Goal: Task Accomplishment & Management: Manage account settings

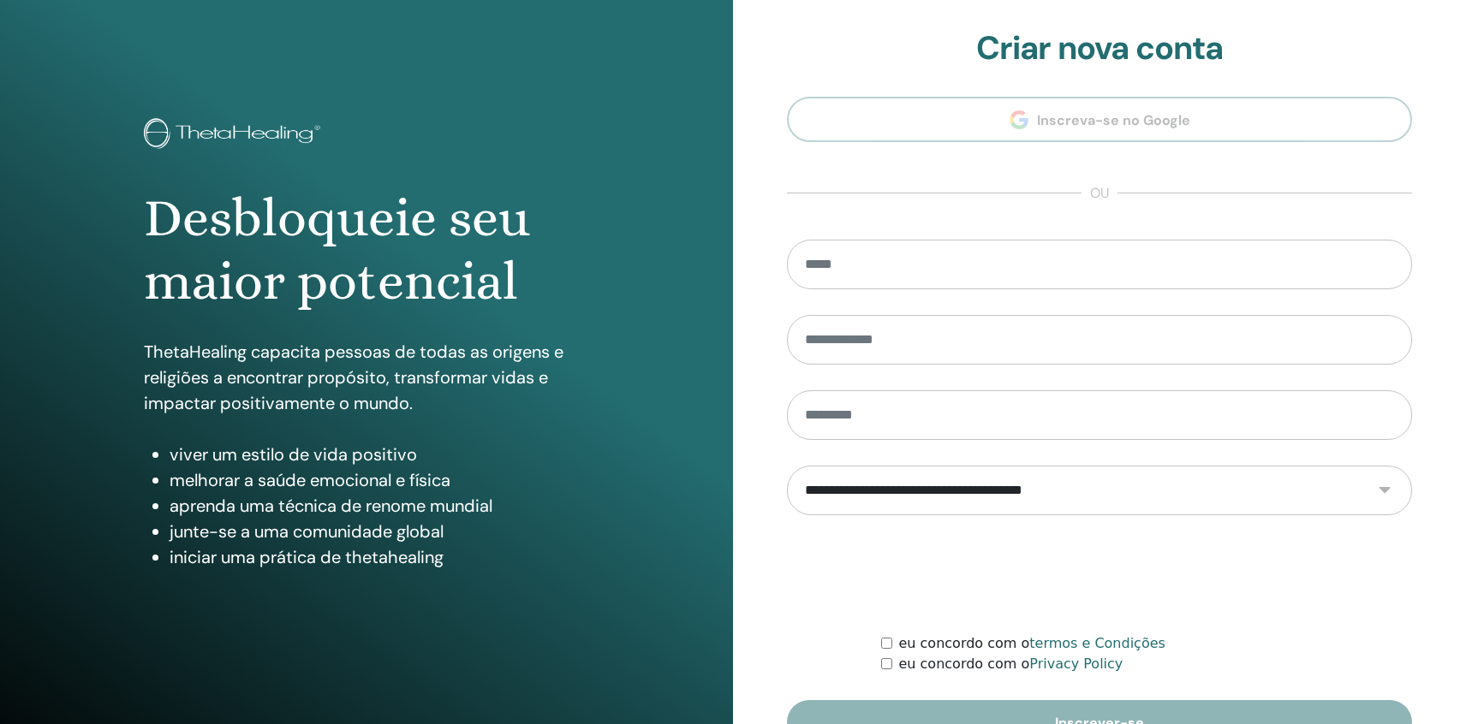
click at [1152, 128] on section "**********" at bounding box center [1099, 387] width 625 height 717
click at [1020, 282] on input "email" at bounding box center [1099, 265] width 625 height 50
click at [1104, 111] on section "**********" at bounding box center [1099, 387] width 625 height 717
click at [1103, 125] on section "**********" at bounding box center [1099, 387] width 625 height 717
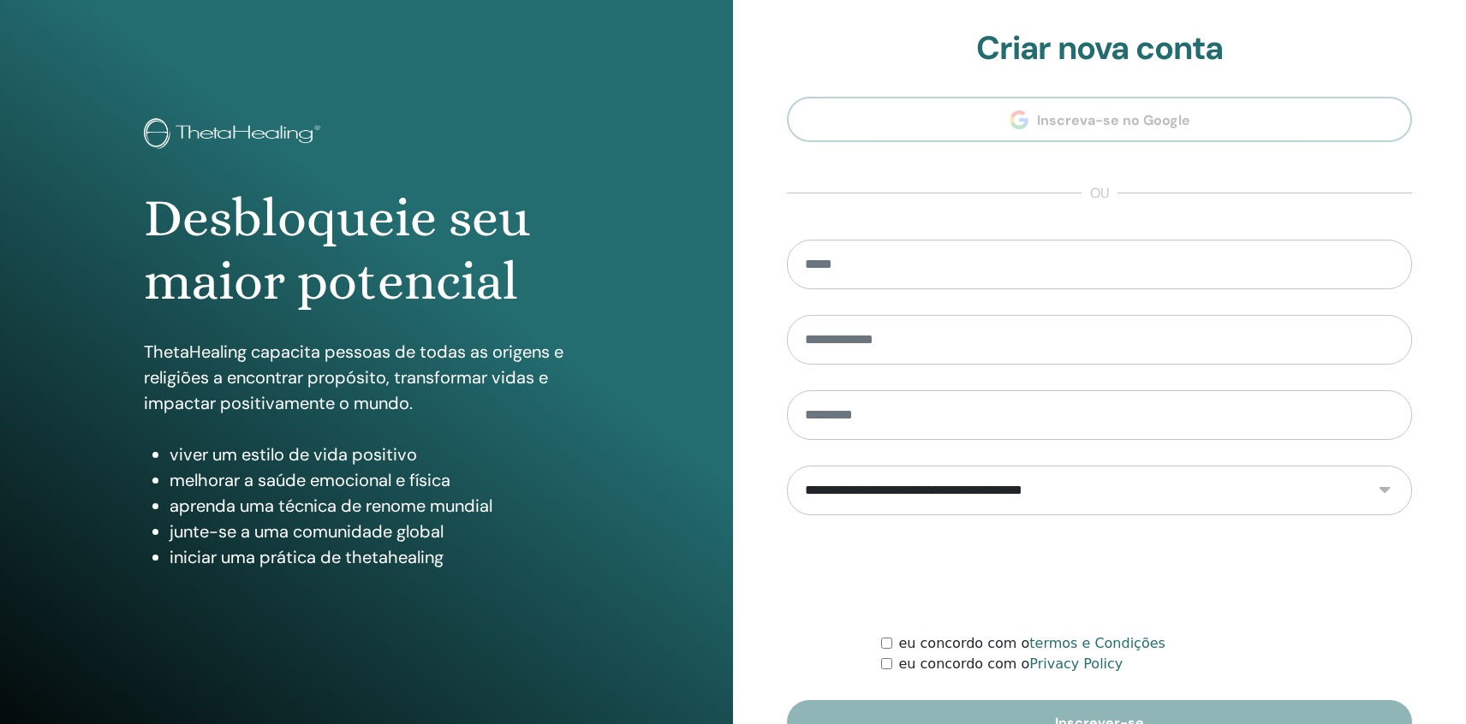
scroll to position [98, 0]
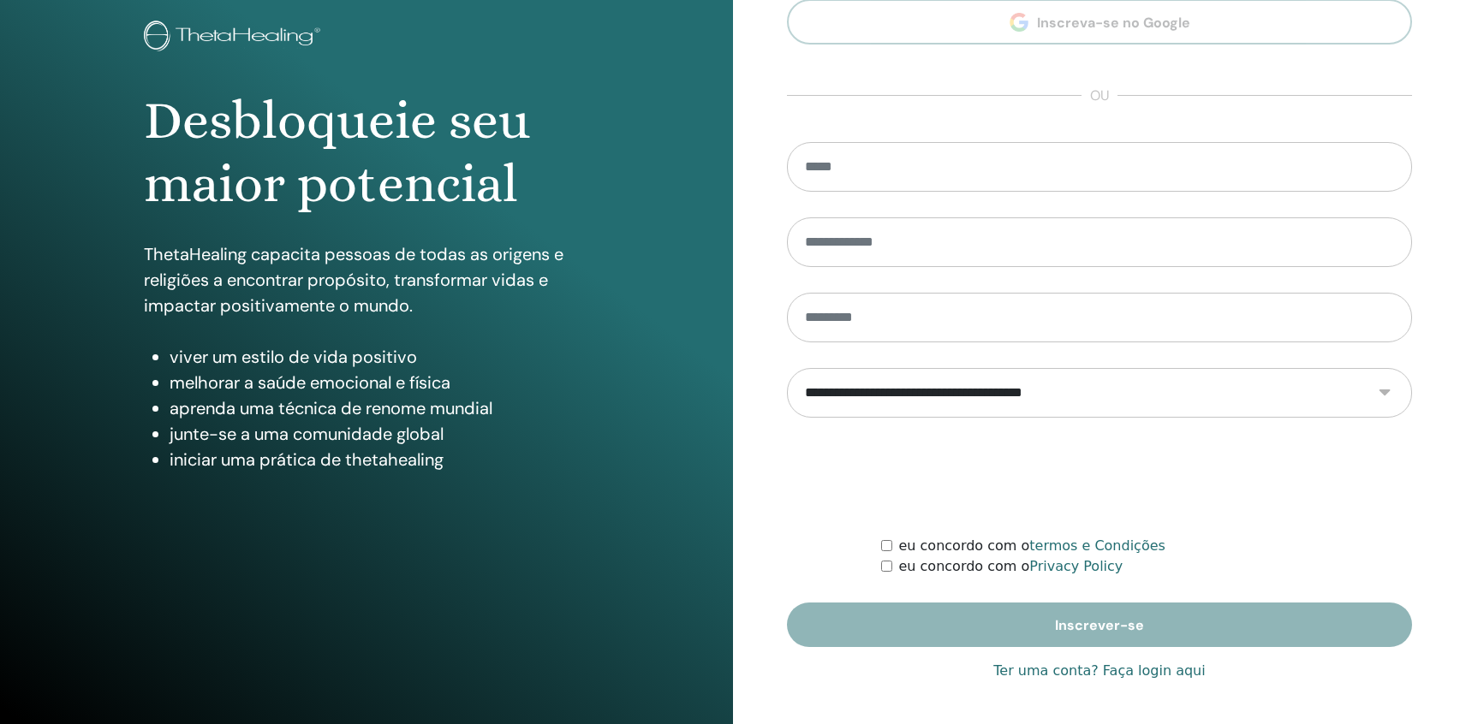
click at [1085, 668] on link "Ter uma conta? Faça login aqui" at bounding box center [1098, 671] width 211 height 21
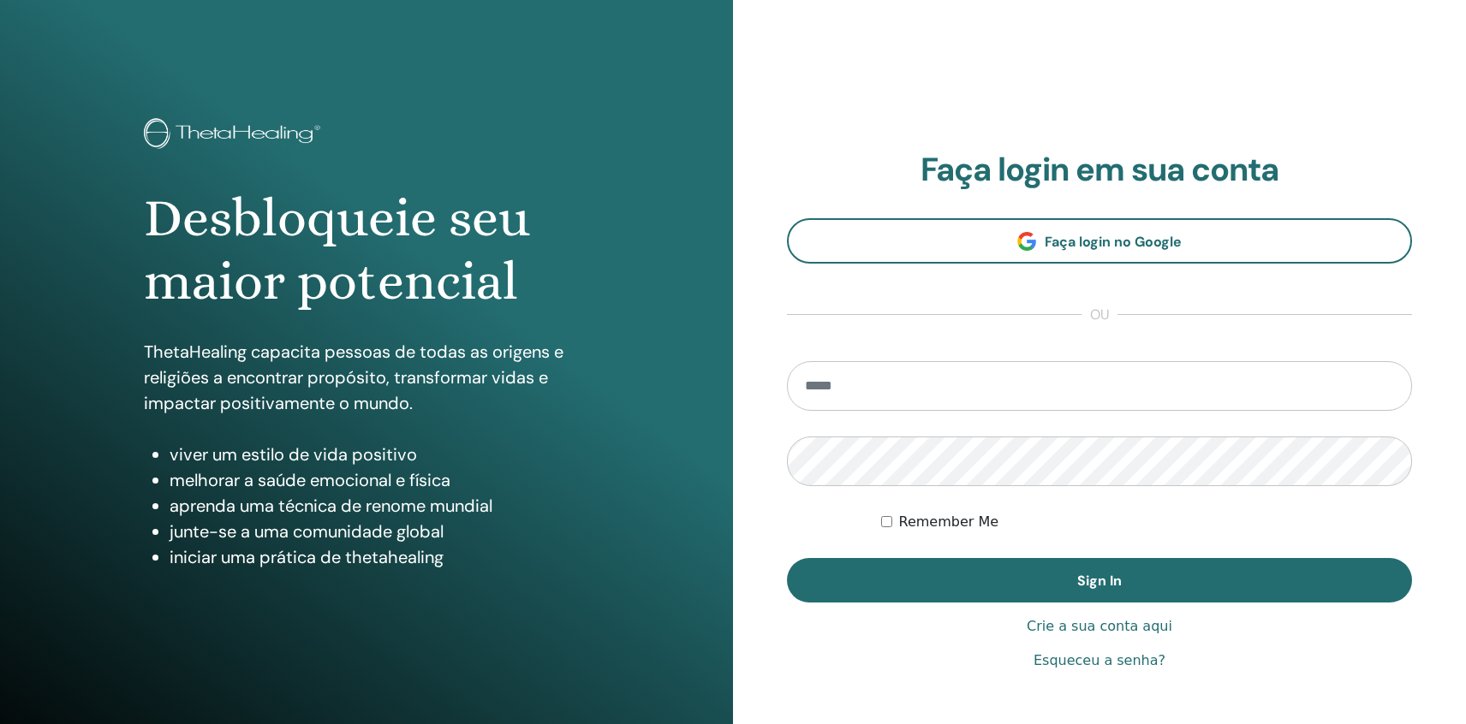
click at [1146, 215] on section "Faça login em sua conta Faça login no Google ou Remember Me Sign In" at bounding box center [1099, 377] width 625 height 453
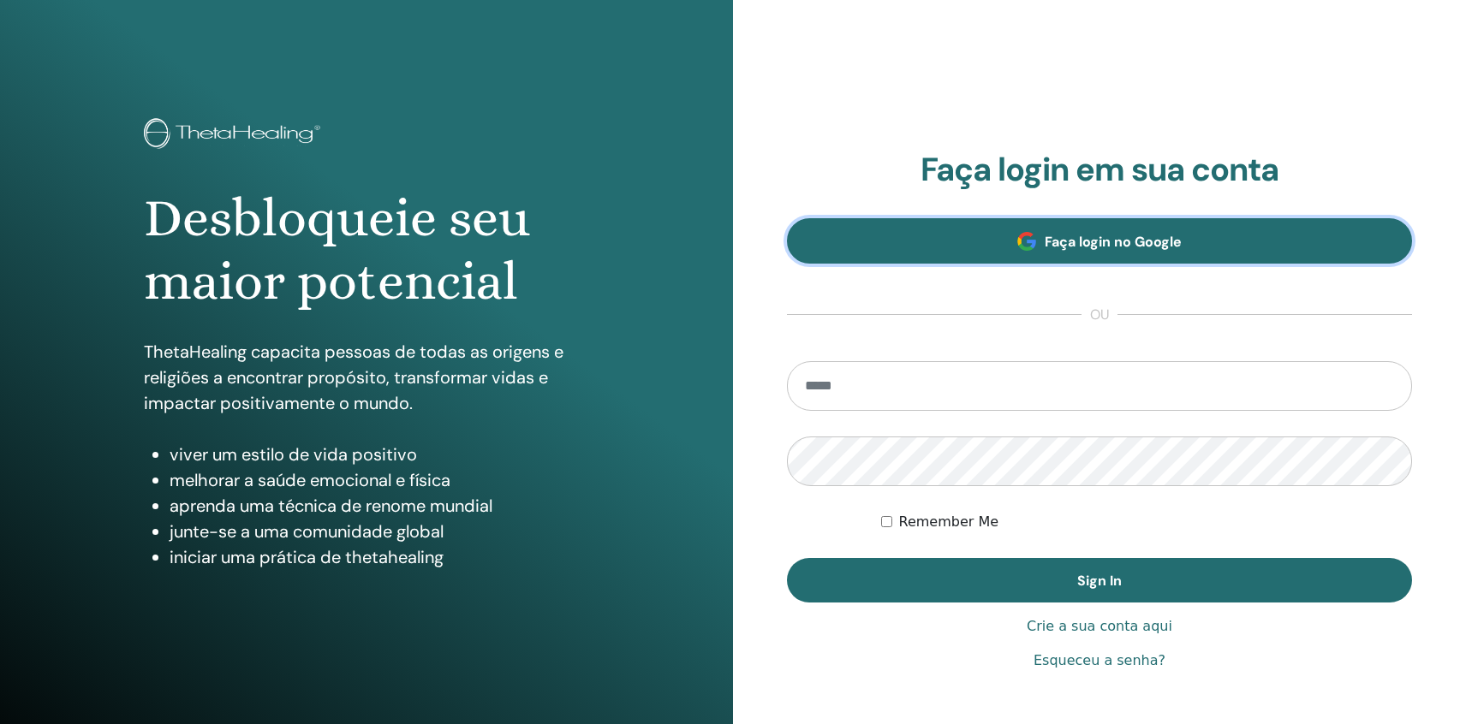
click at [1146, 234] on span "Faça login no Google" at bounding box center [1113, 242] width 137 height 18
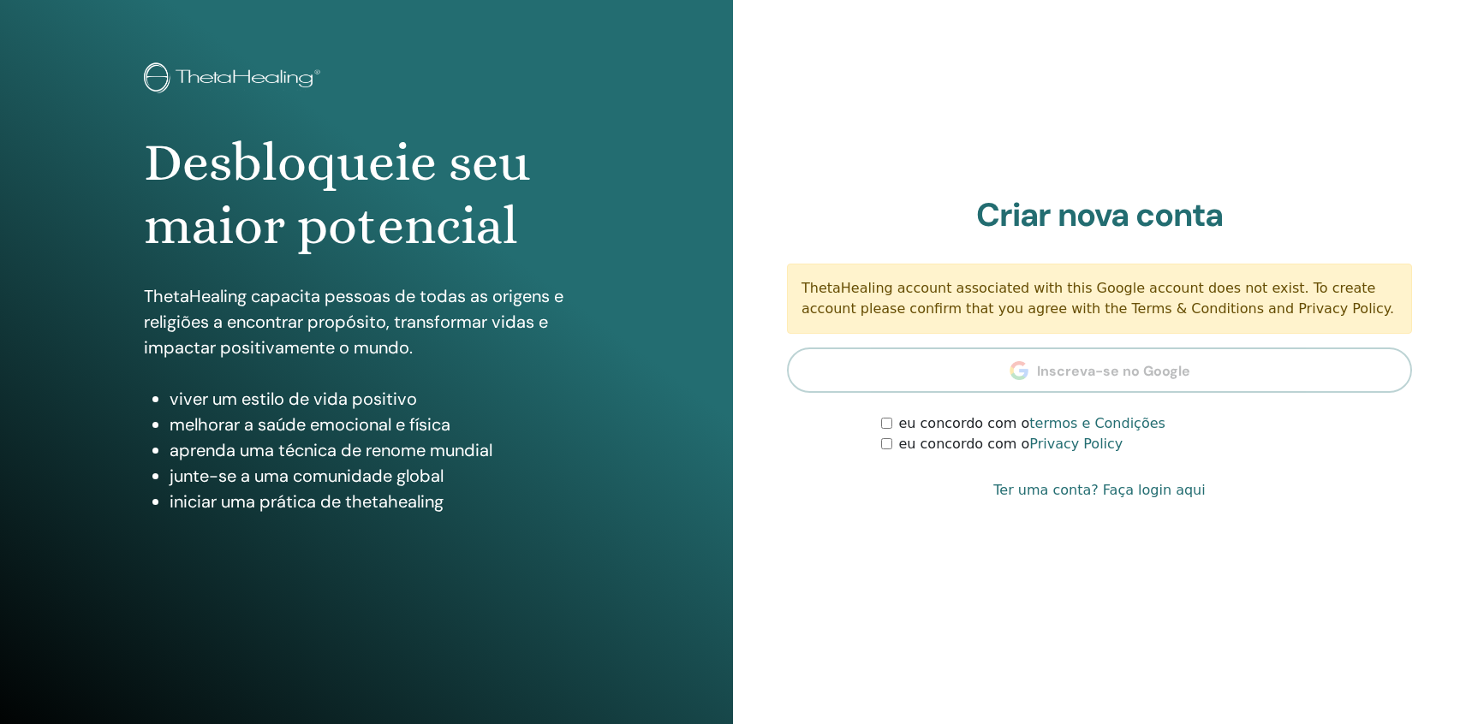
scroll to position [98, 0]
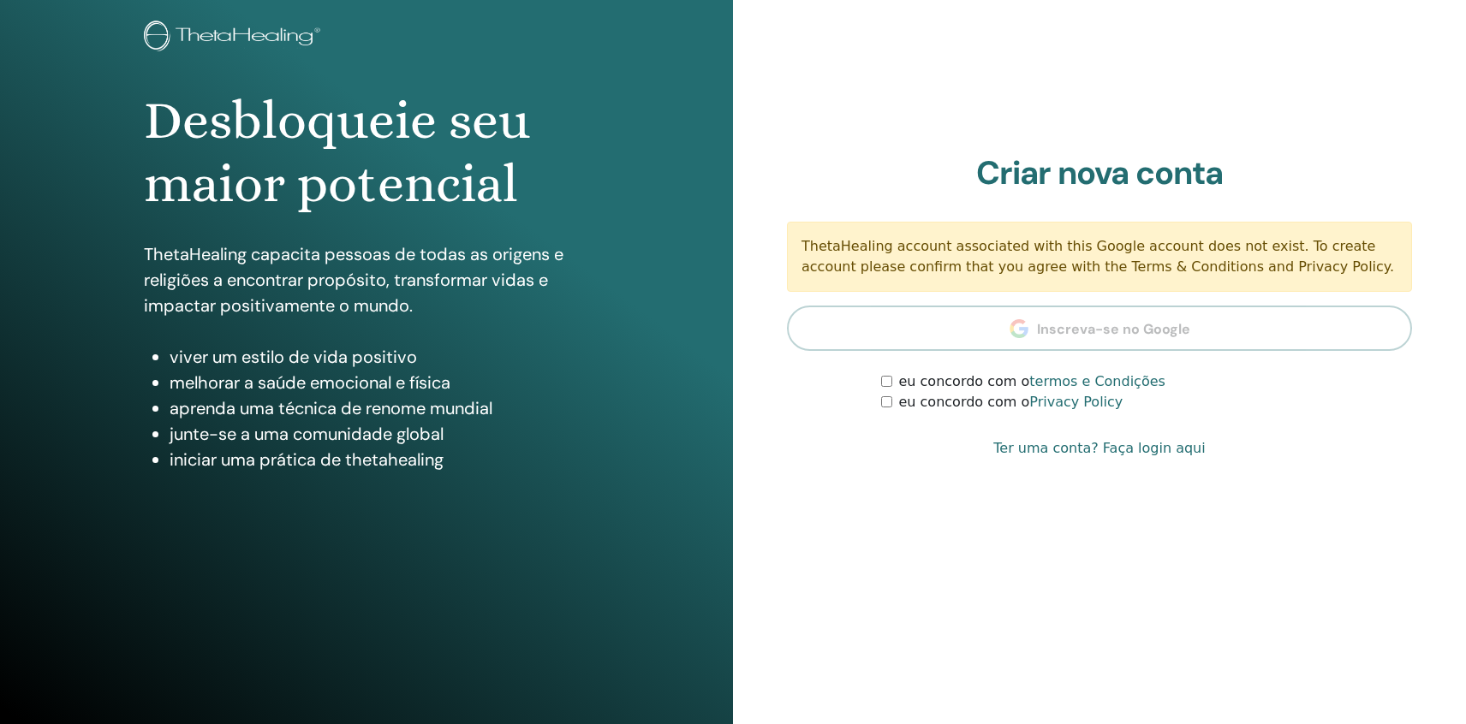
click at [1149, 450] on link "Ter uma conta? Faça login aqui" at bounding box center [1098, 448] width 211 height 21
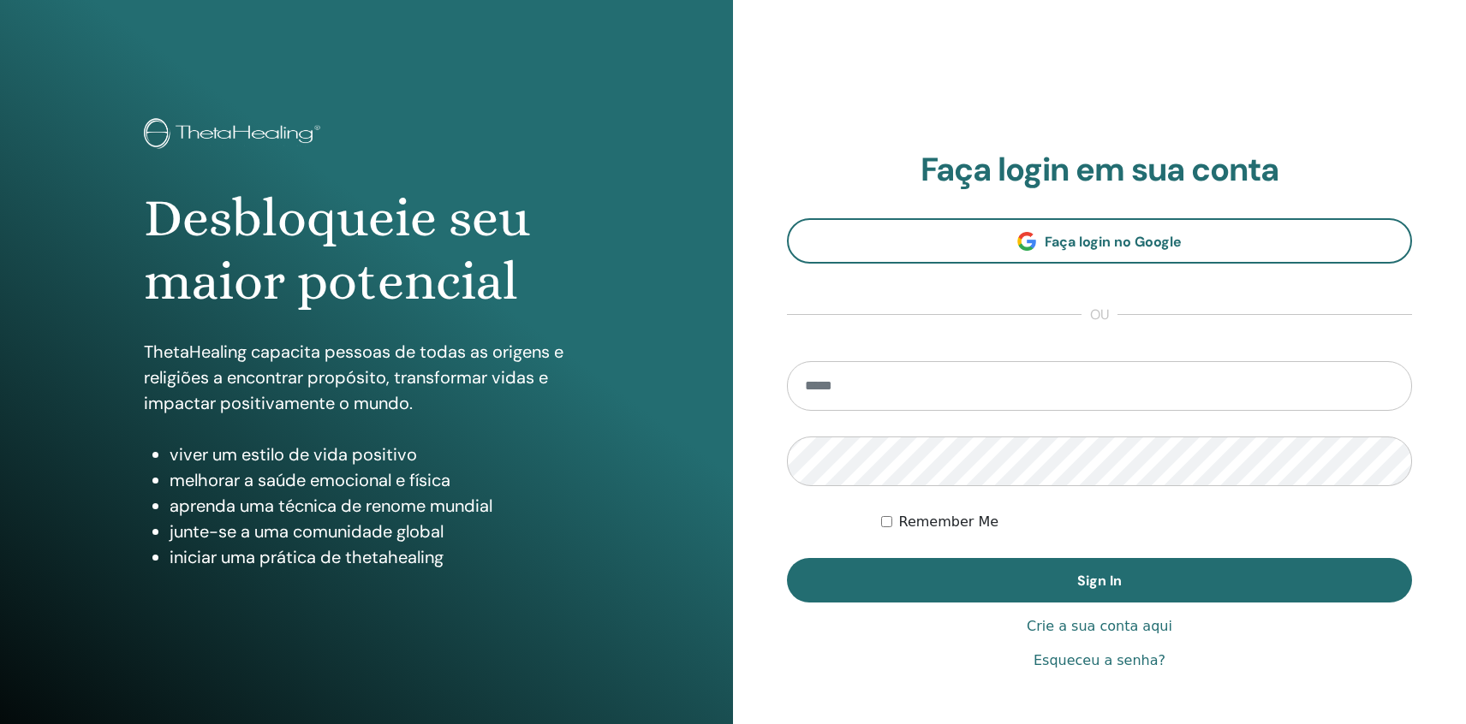
click at [1041, 359] on section "Faça login em sua conta Faça login no Google ou Remember Me Sign In" at bounding box center [1099, 377] width 625 height 453
click at [1029, 386] on input "email" at bounding box center [1099, 386] width 625 height 50
type input "**********"
click at [787, 558] on button "Sign In" at bounding box center [1099, 580] width 625 height 45
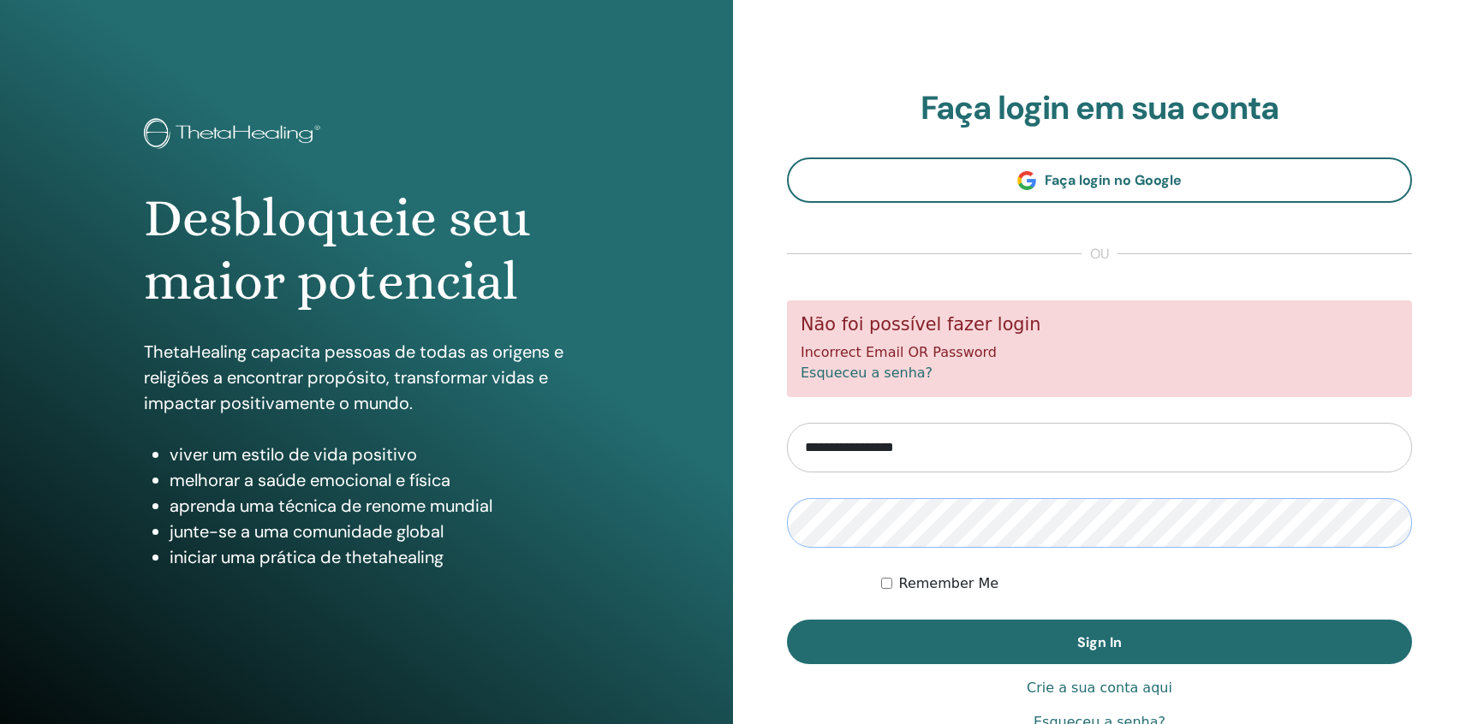
click at [787, 620] on button "Sign In" at bounding box center [1099, 642] width 625 height 45
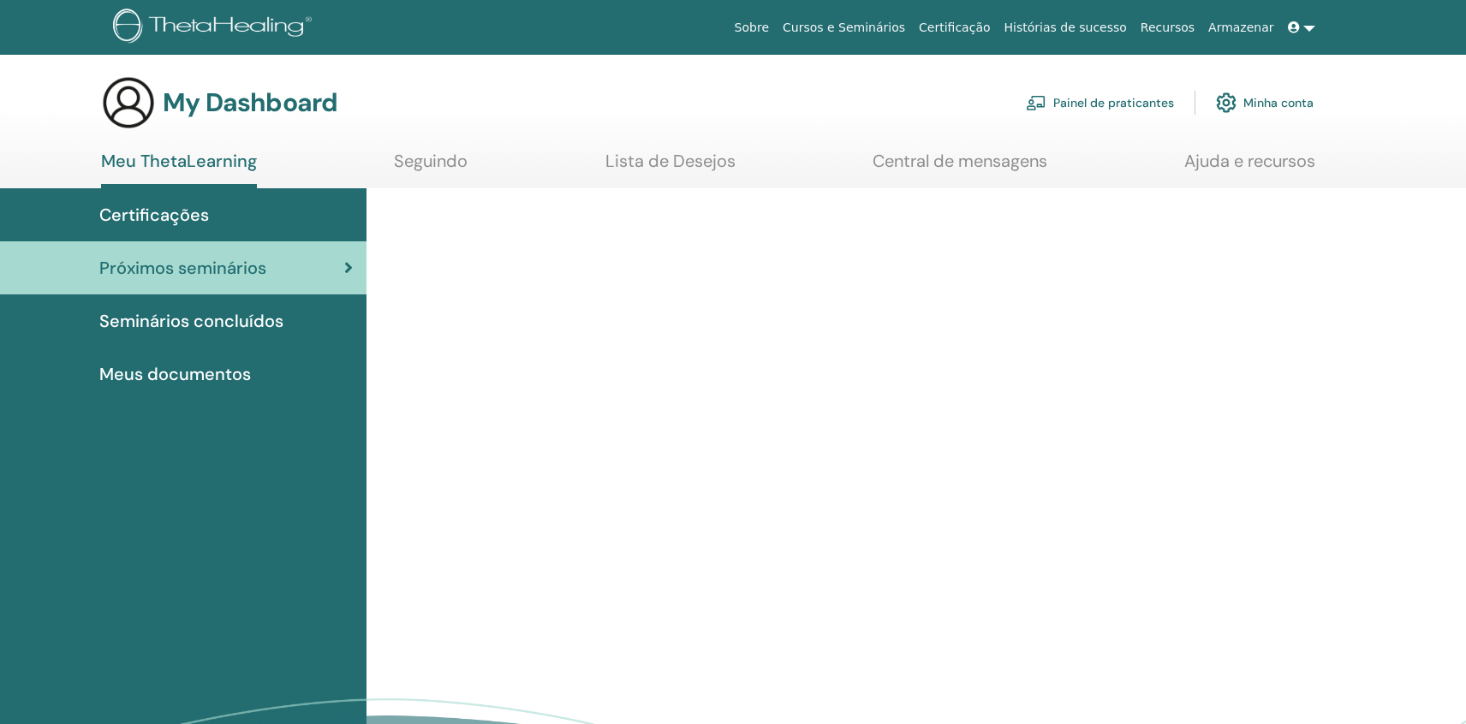
click at [195, 209] on span "Certificações" at bounding box center [154, 215] width 110 height 26
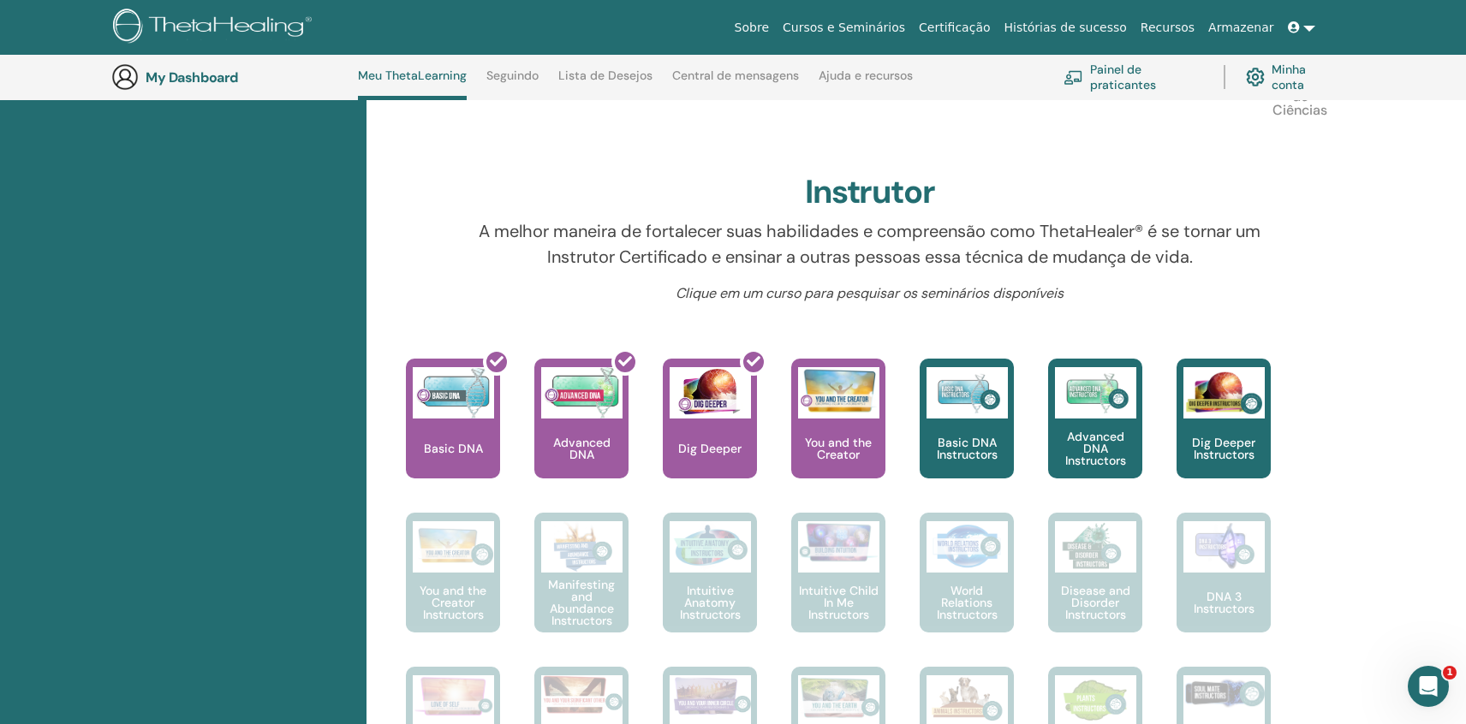
scroll to position [476, 0]
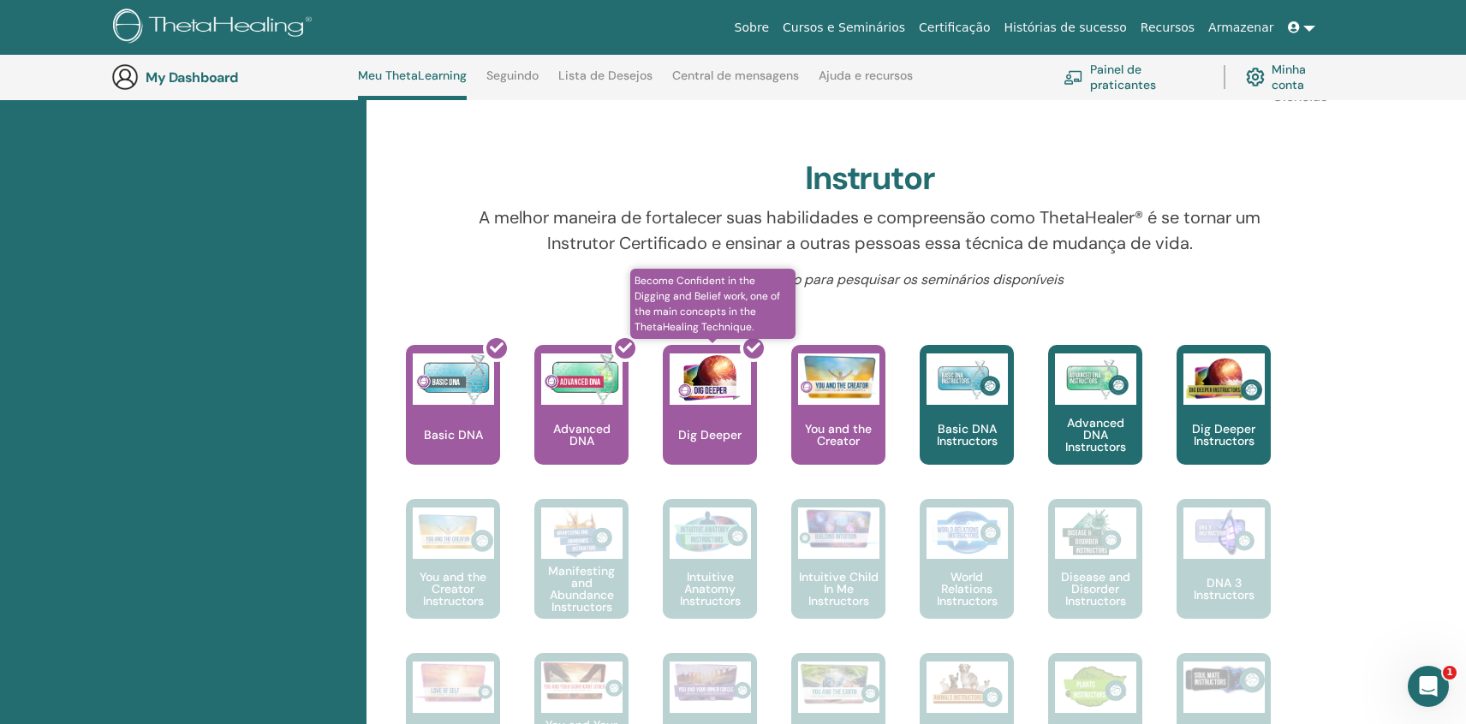
click at [705, 386] on div at bounding box center [720, 412] width 94 height 154
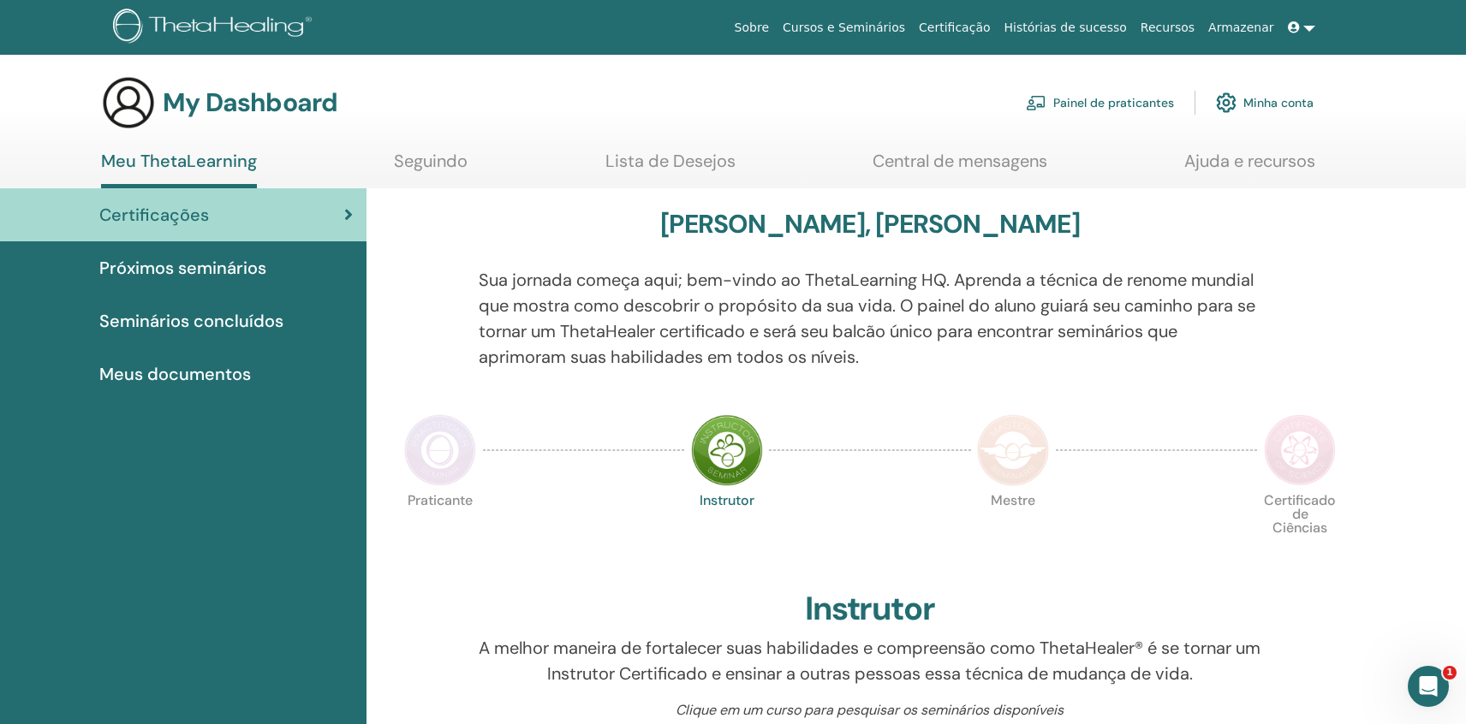
click at [237, 326] on span "Seminários concluídos" at bounding box center [191, 321] width 184 height 26
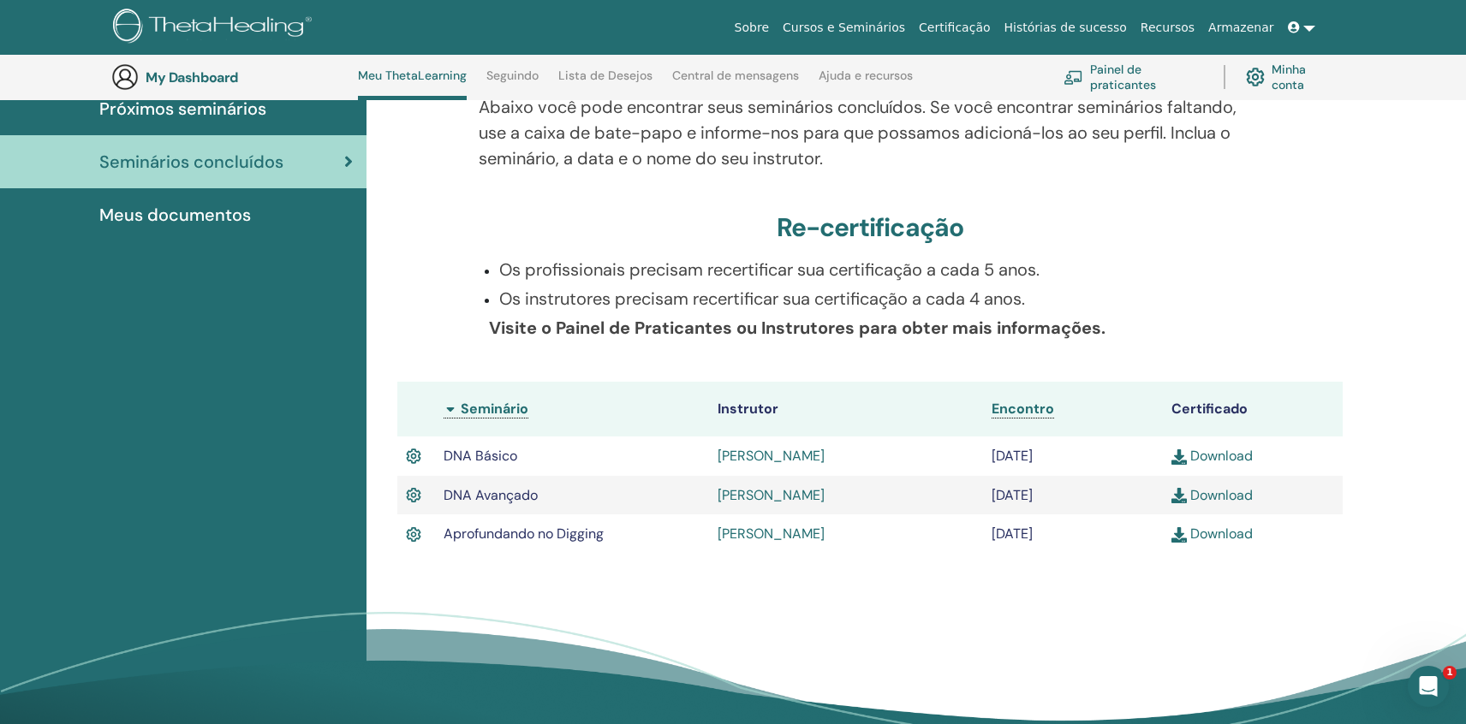
scroll to position [296, 0]
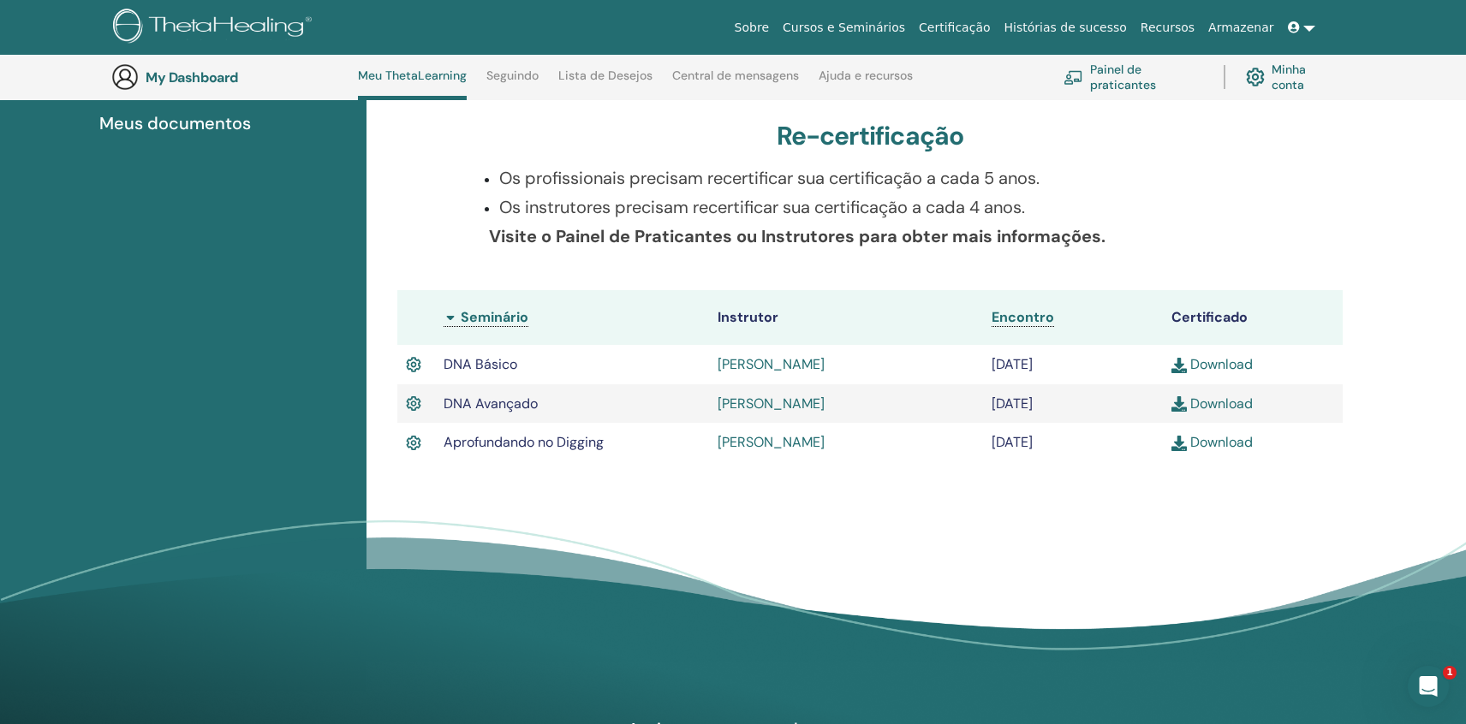
click at [1227, 444] on link "Download" at bounding box center [1211, 442] width 81 height 18
